Goal: Register for event/course

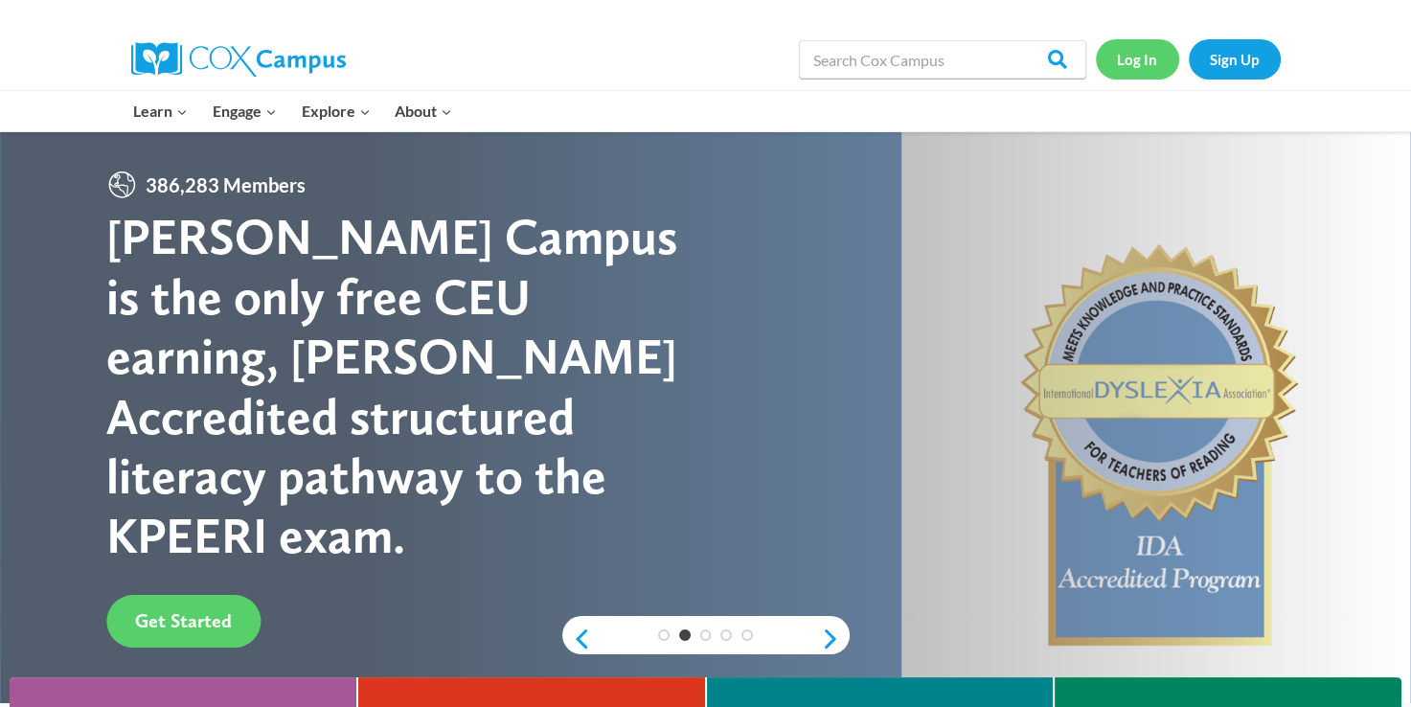
click at [1099, 52] on link "Log In" at bounding box center [1137, 58] width 83 height 39
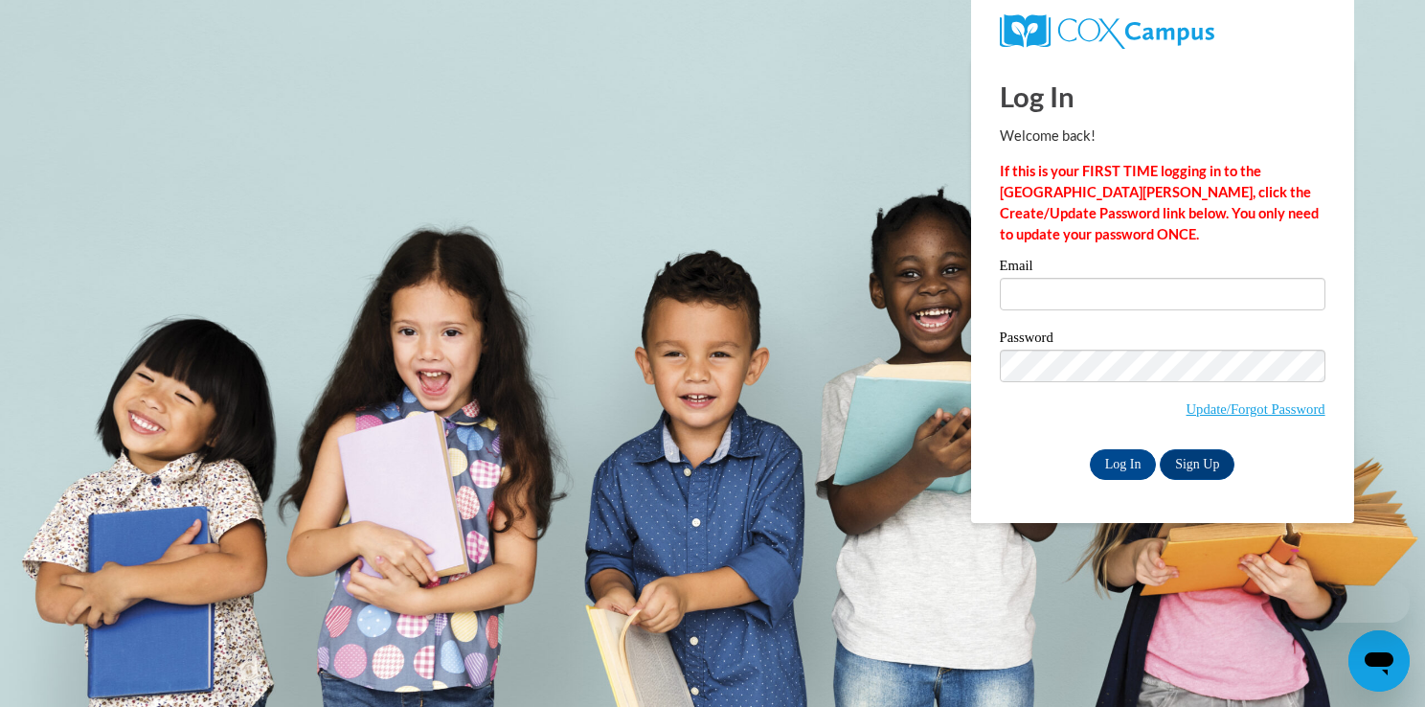
click at [1131, 330] on label "Password" at bounding box center [1163, 339] width 326 height 19
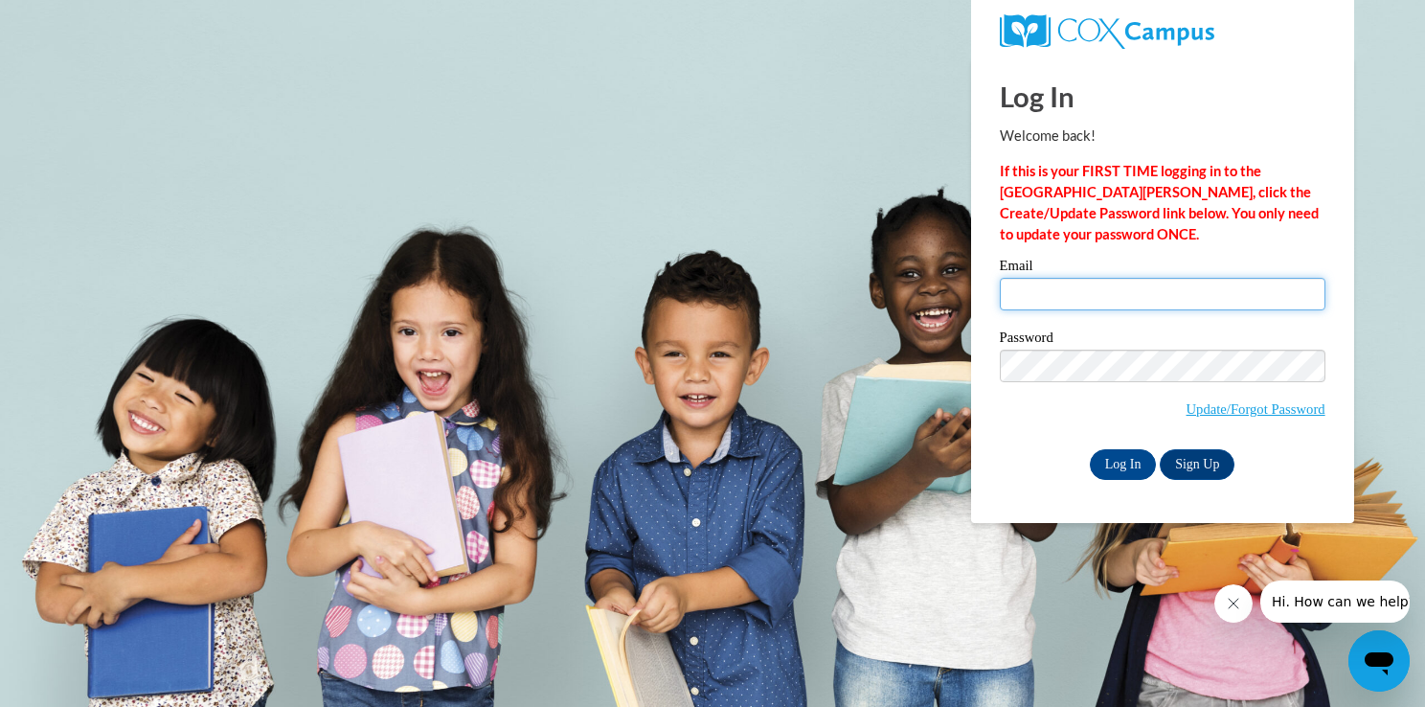
click at [1149, 301] on input "Email" at bounding box center [1163, 294] width 326 height 33
type input "vwhite3@tiger.brenau.edu"
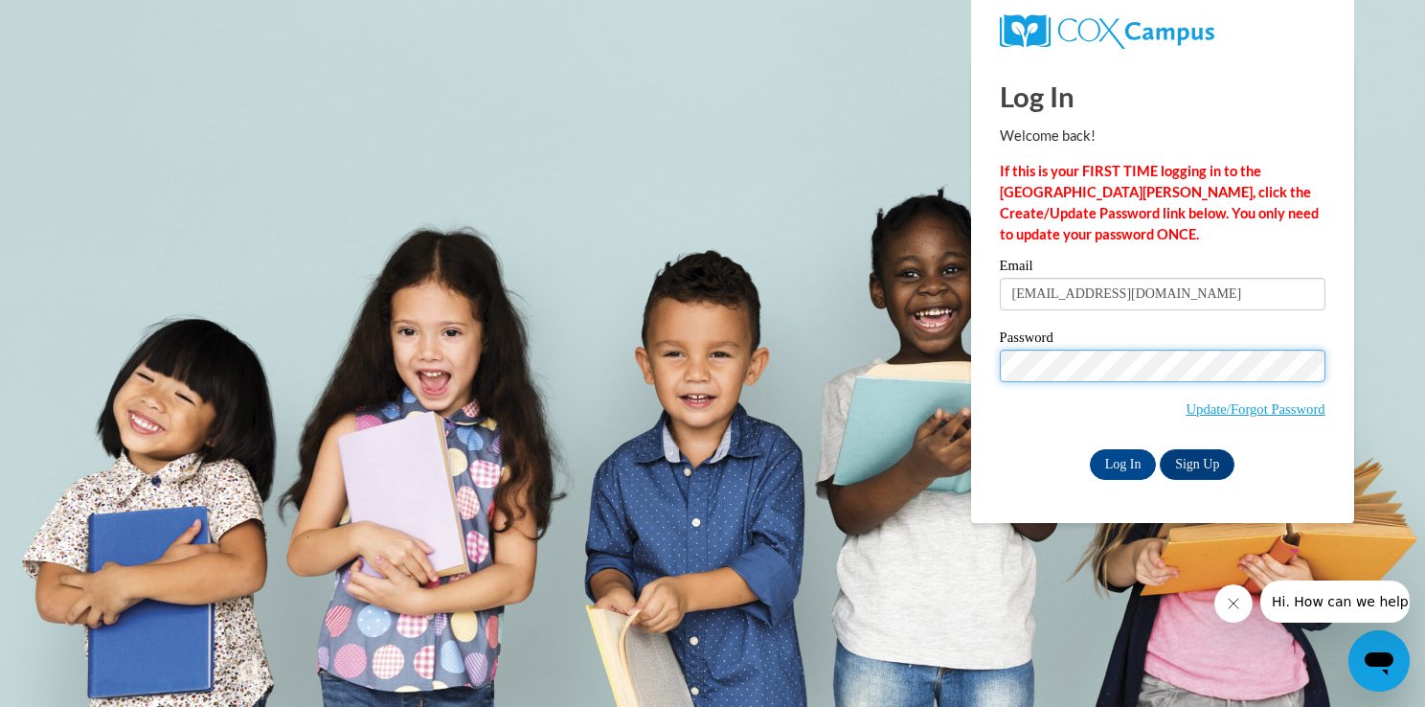
click at [1090, 449] on input "Log In" at bounding box center [1123, 464] width 67 height 31
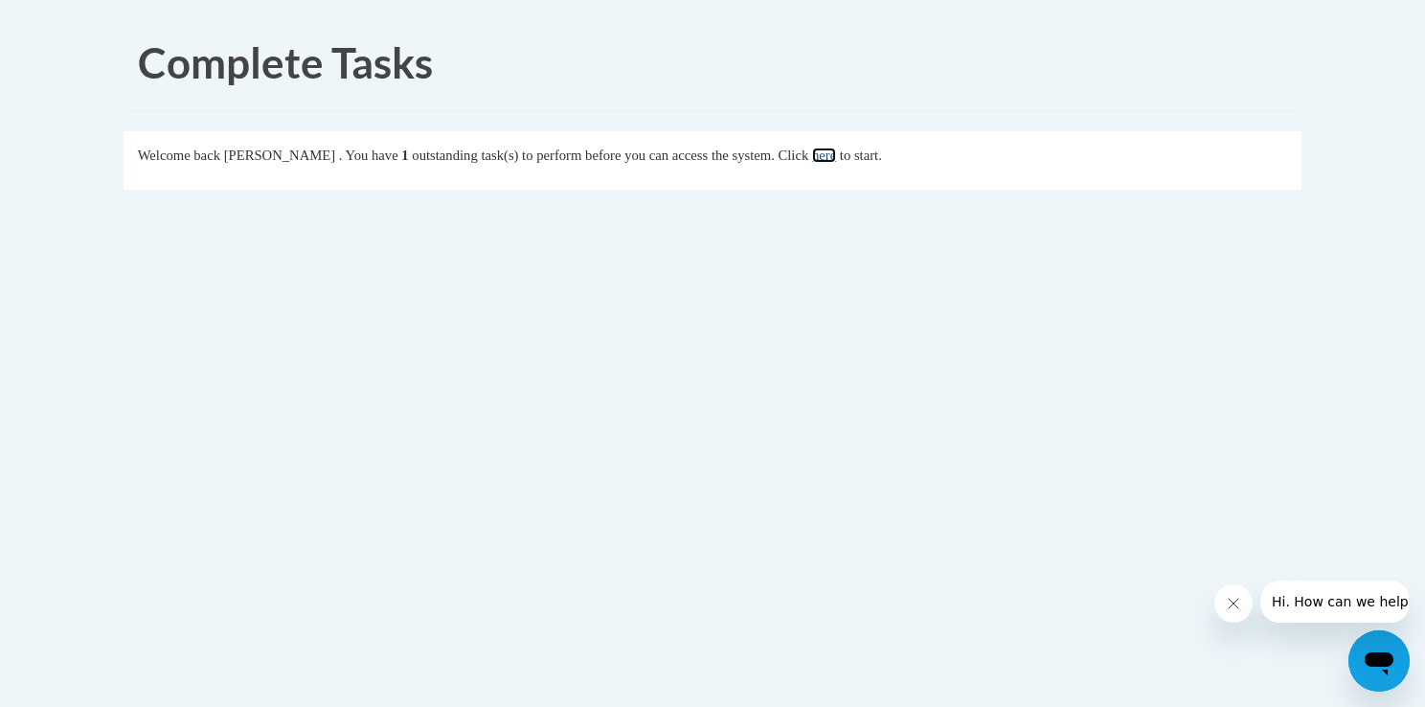
click at [836, 162] on link "here" at bounding box center [824, 154] width 24 height 15
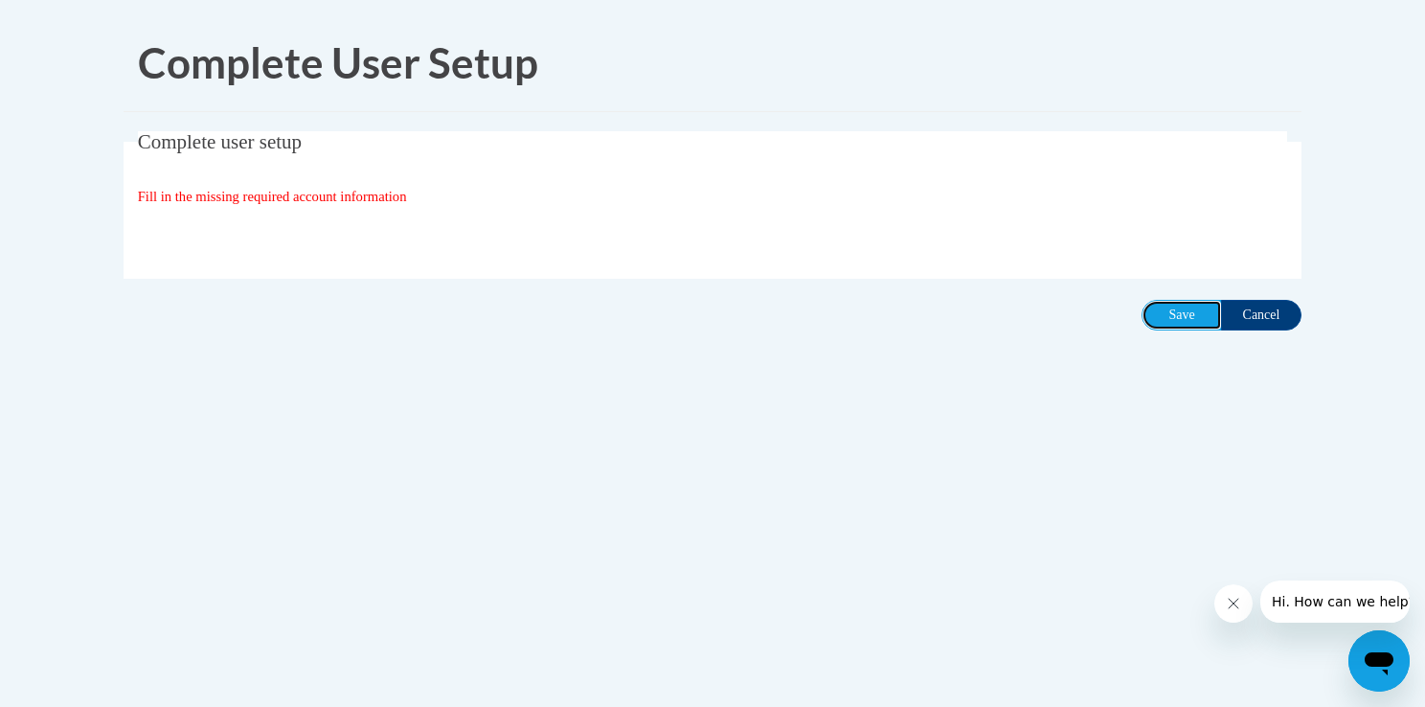
click at [1173, 320] on input "Save" at bounding box center [1182, 315] width 80 height 31
click at [1180, 301] on input "Save" at bounding box center [1182, 315] width 80 height 31
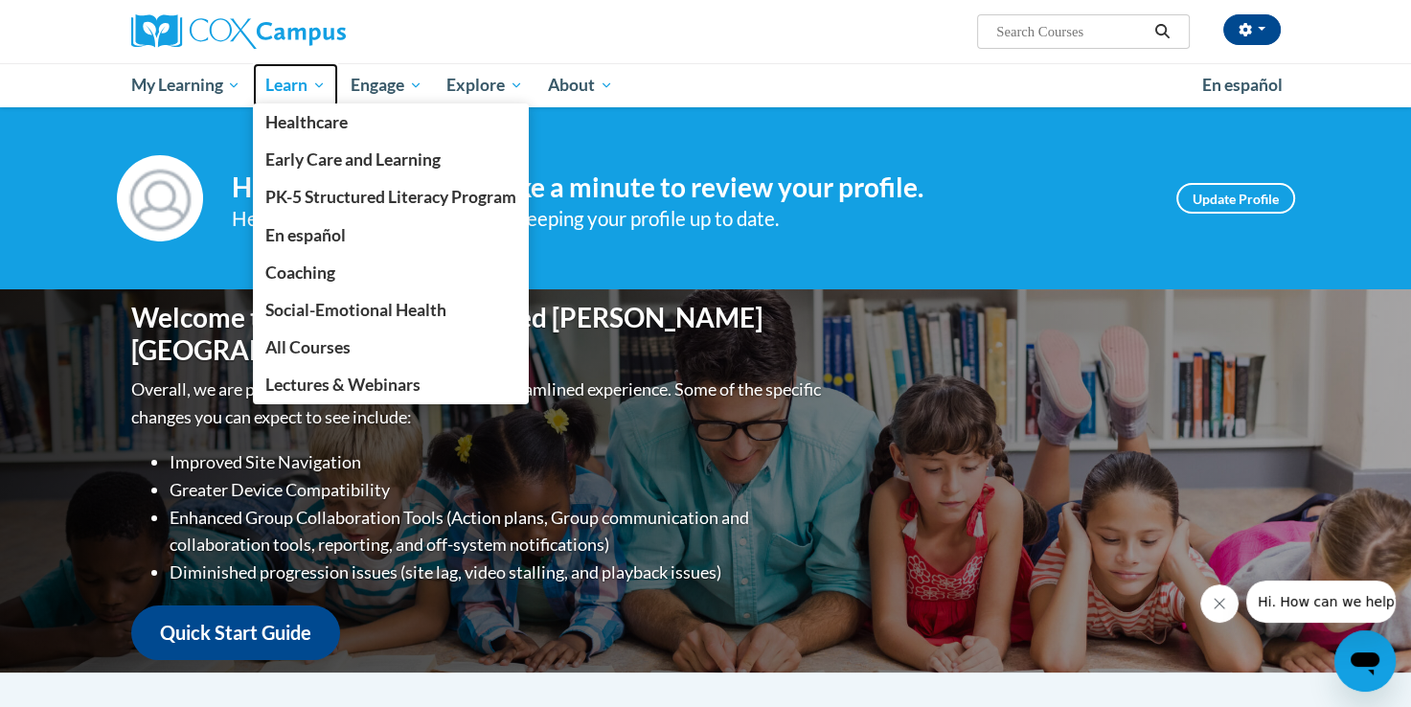
click at [320, 90] on span "Learn" at bounding box center [295, 85] width 60 height 23
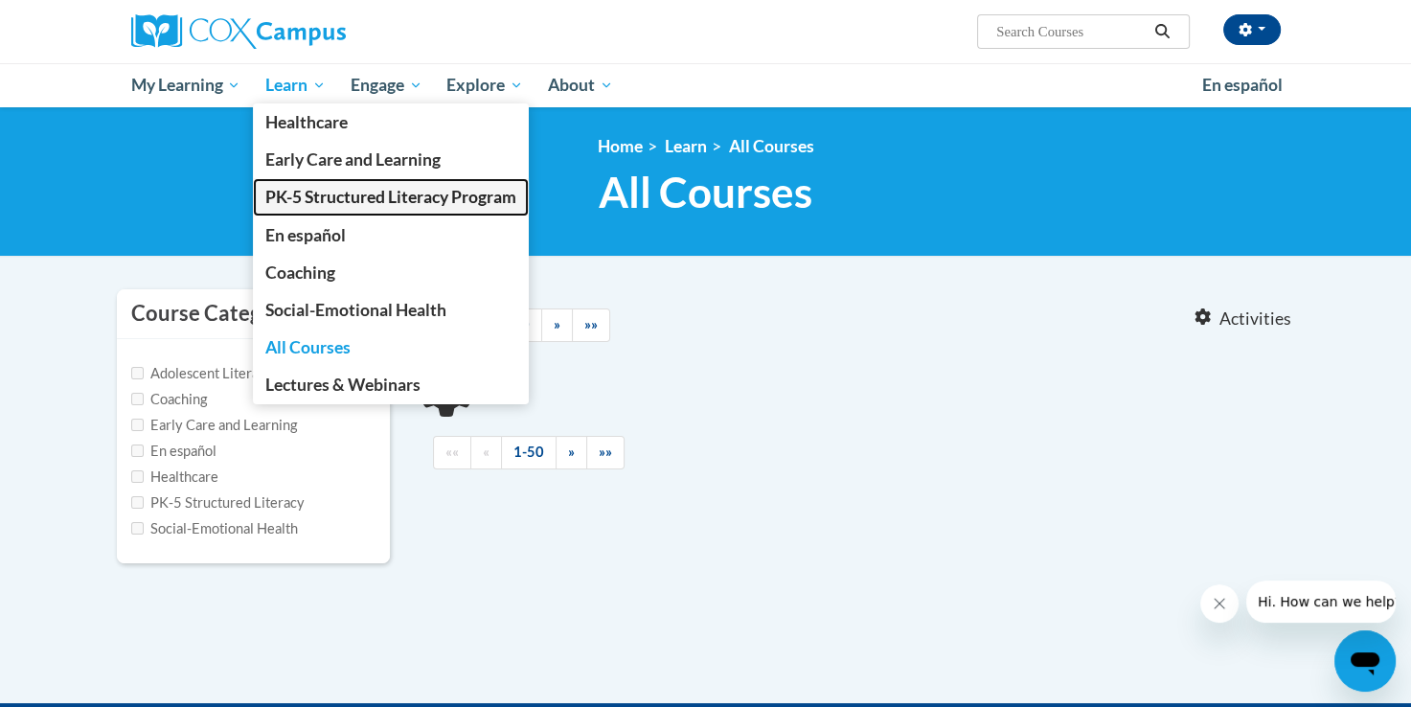
click at [378, 205] on span "PK-5 Structured Literacy Program" at bounding box center [390, 197] width 251 height 20
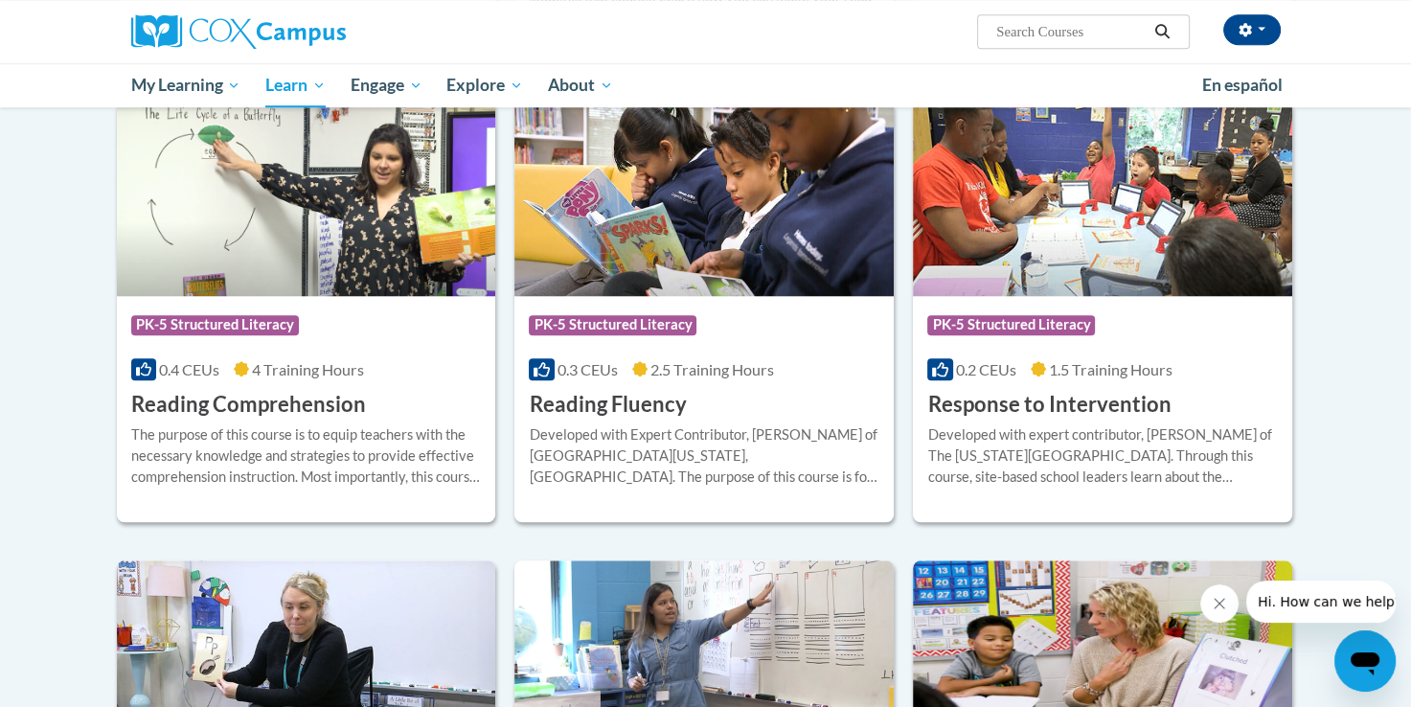
scroll to position [1610, 0]
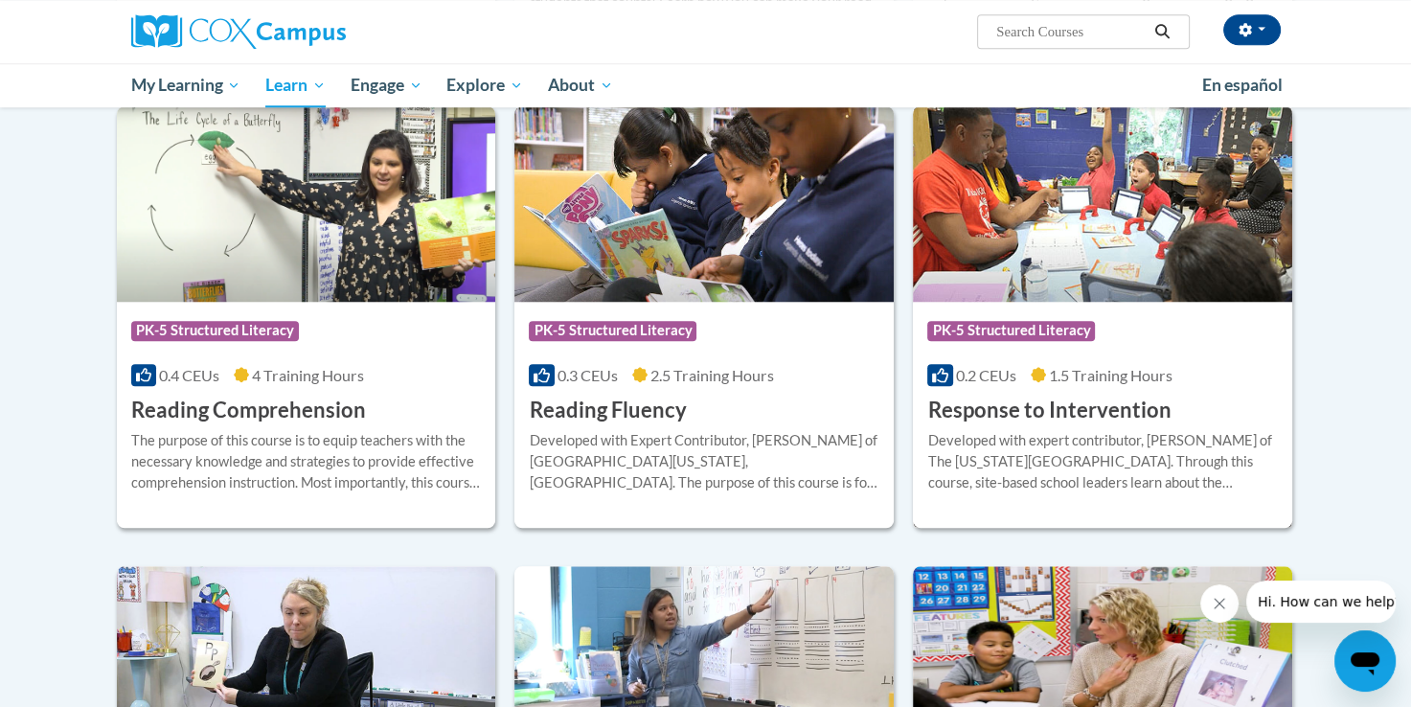
click at [1042, 316] on div "Course Category: PK-5 Structured Literacy" at bounding box center [1102, 332] width 351 height 43
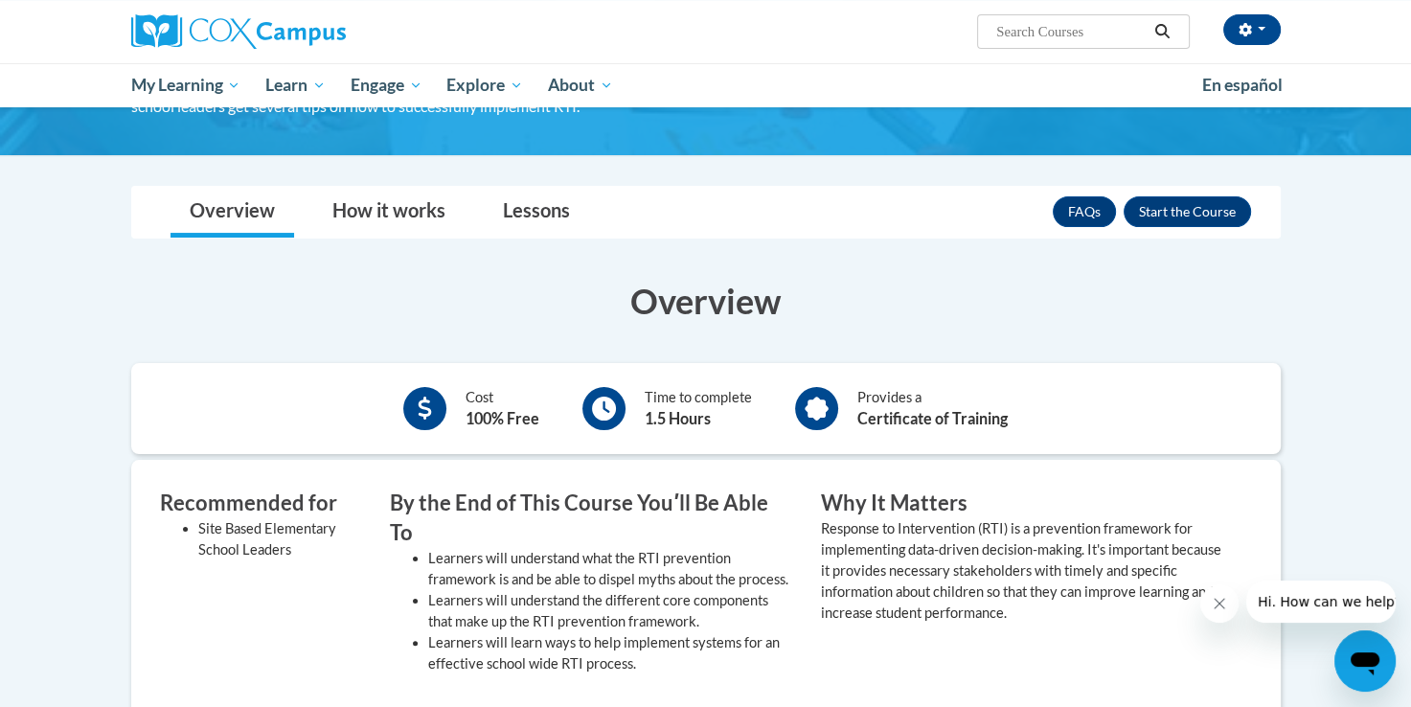
scroll to position [241, 0]
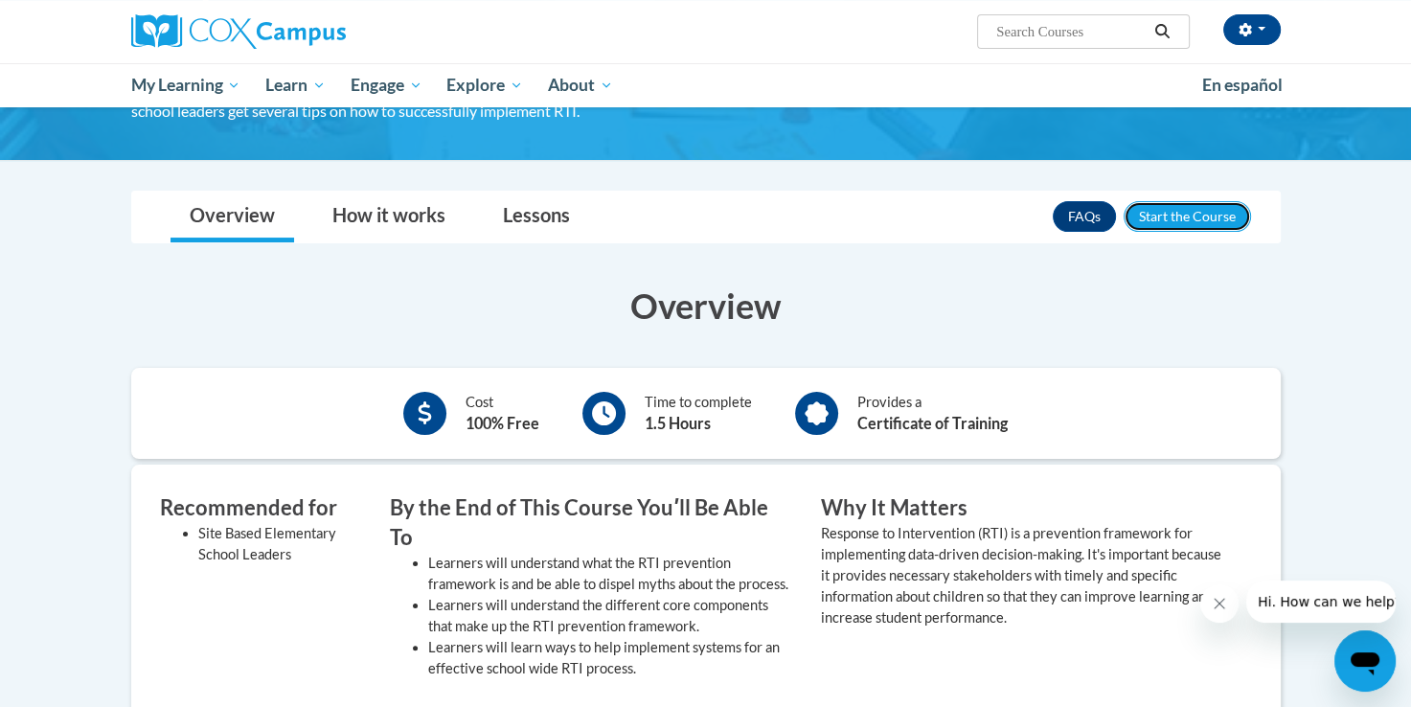
click at [1168, 216] on button "Enroll" at bounding box center [1186, 216] width 127 height 31
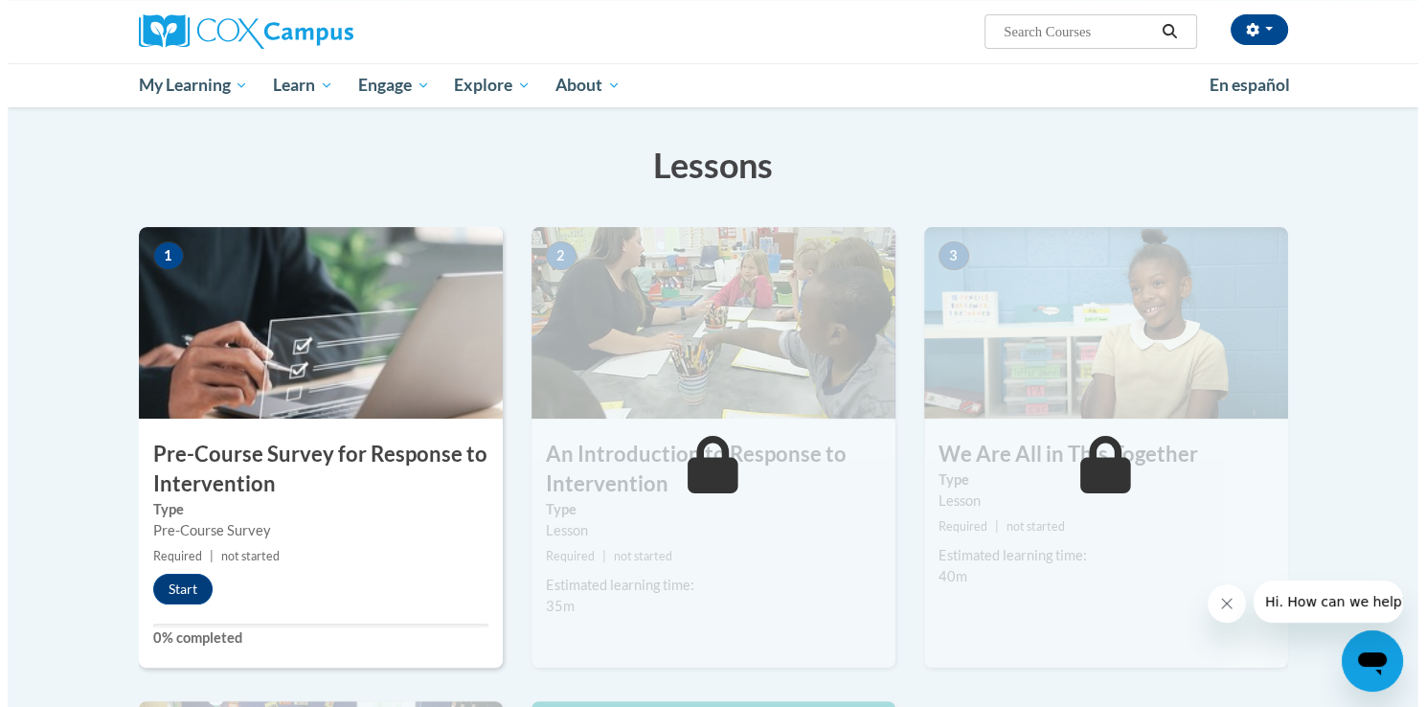
scroll to position [269, 0]
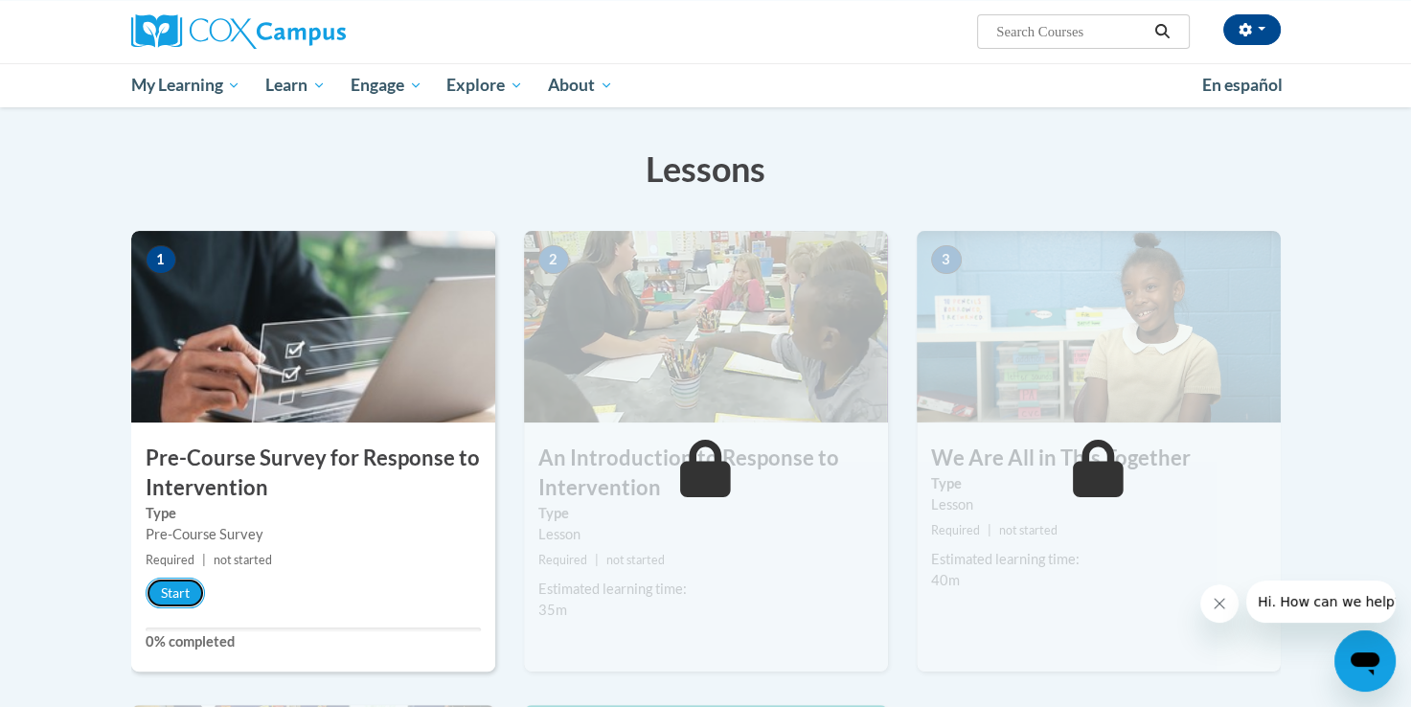
click at [170, 600] on button "Start" at bounding box center [175, 593] width 59 height 31
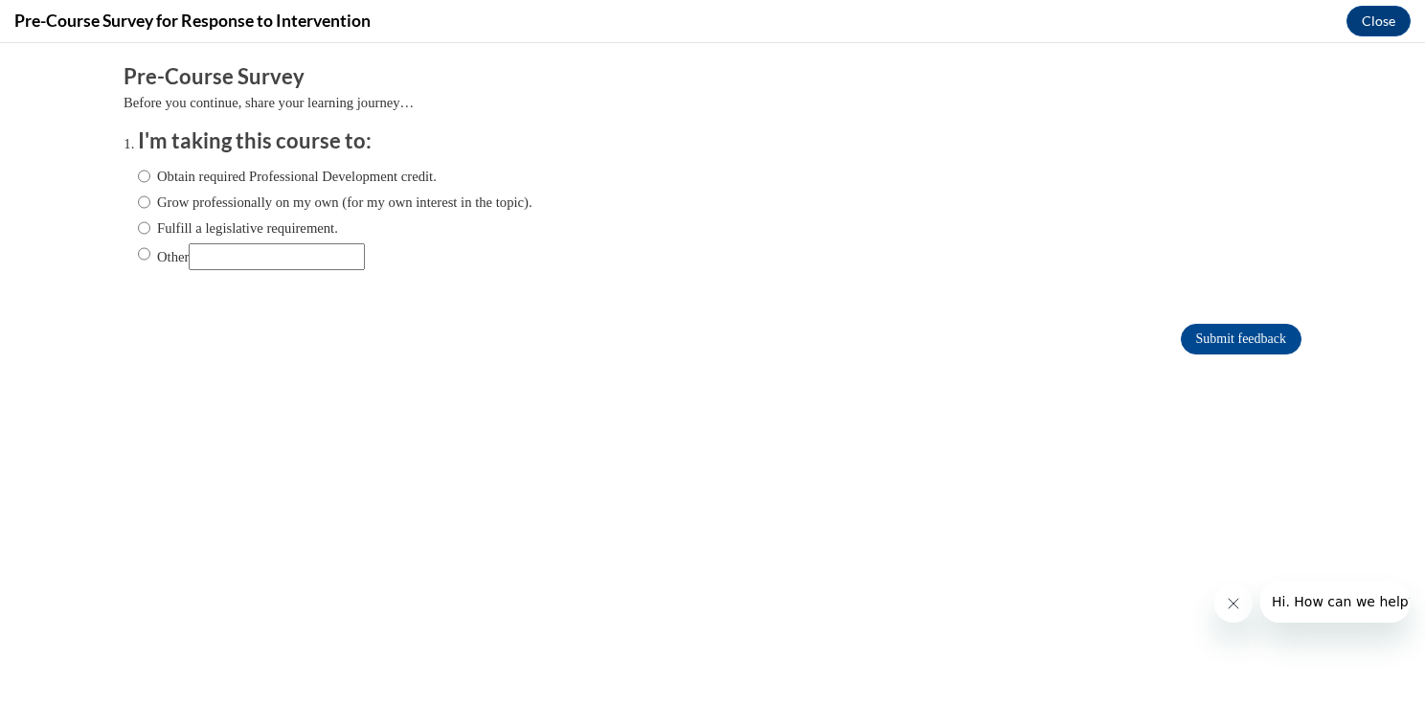
scroll to position [0, 0]
click at [138, 251] on input "Other" at bounding box center [144, 253] width 12 height 21
radio input "true"
click at [1223, 329] on input "Submit feedback" at bounding box center [1241, 339] width 121 height 31
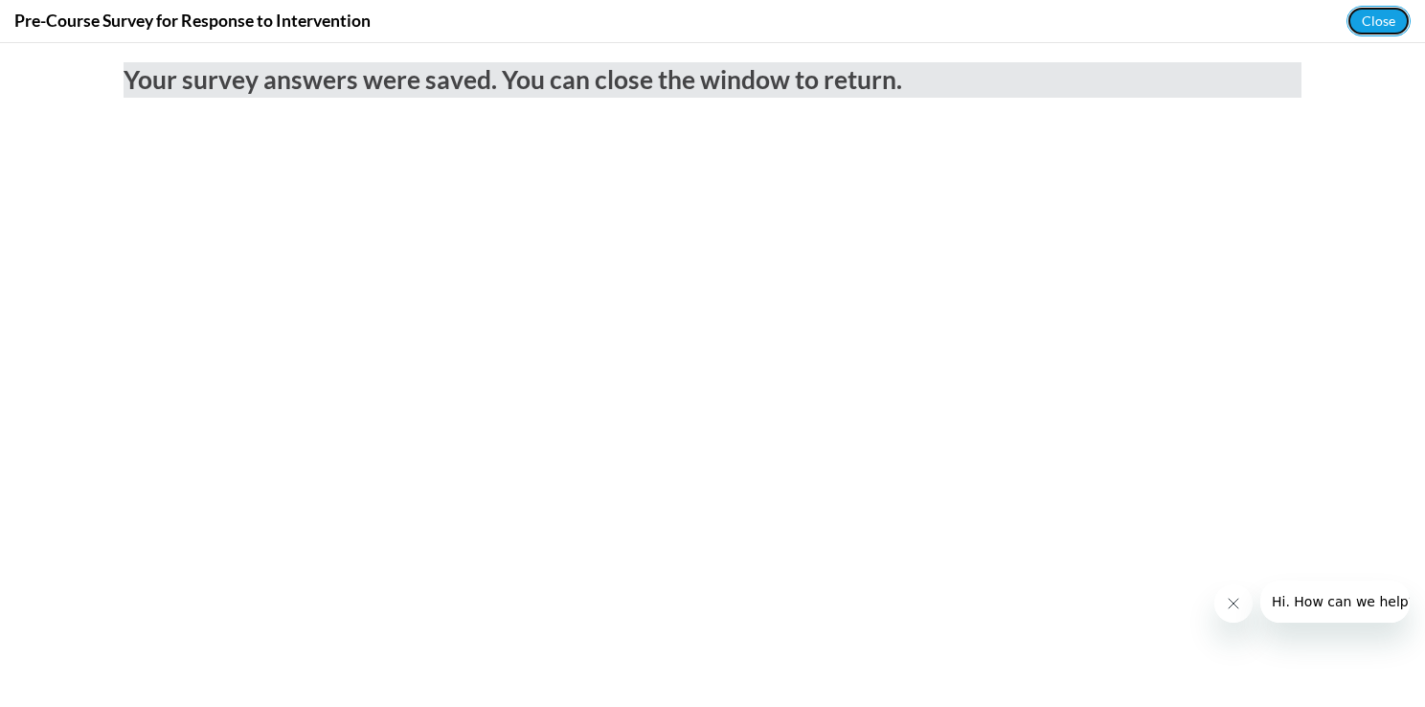
click at [1360, 27] on button "Close" at bounding box center [1379, 21] width 64 height 31
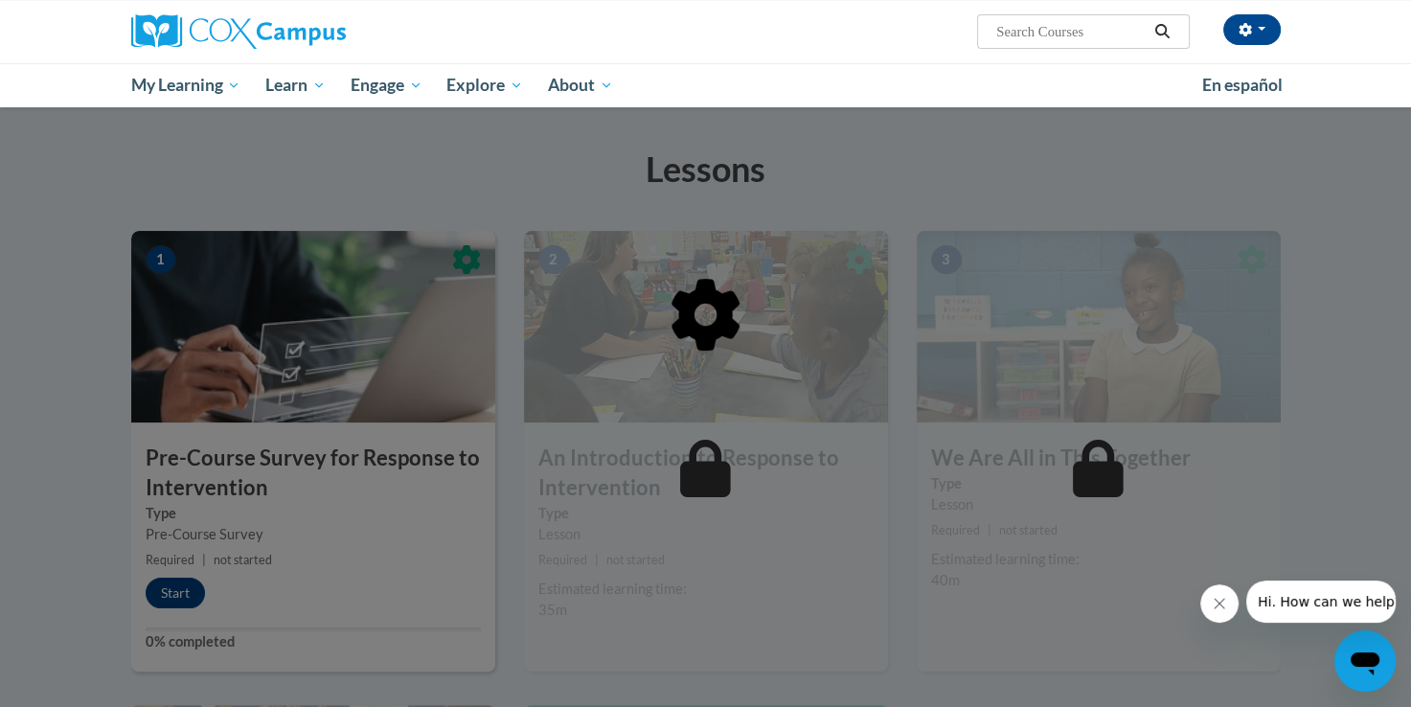
click at [181, 575] on div at bounding box center [705, 413] width 1149 height 364
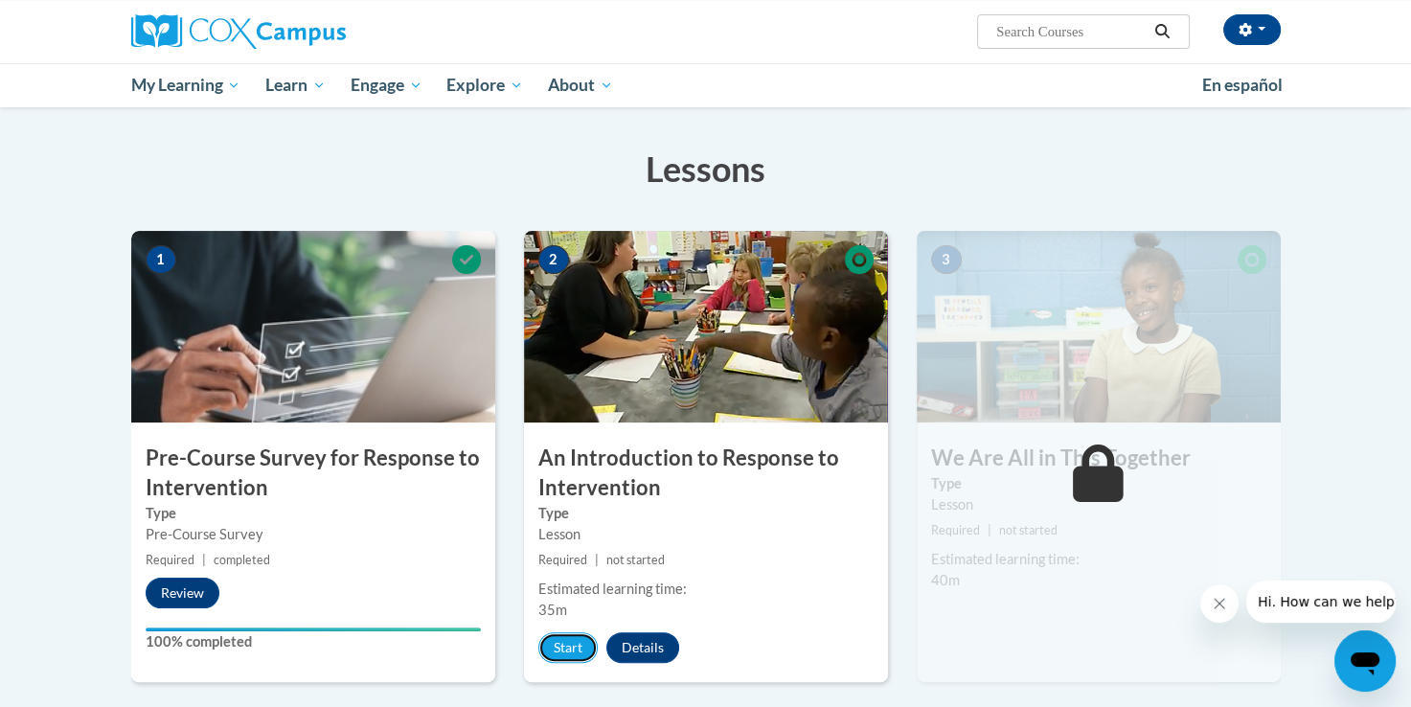
click at [569, 638] on button "Start" at bounding box center [567, 647] width 59 height 31
